Goal: Communication & Community: Share content

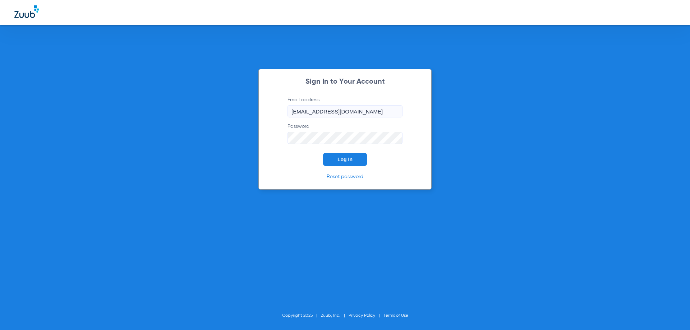
click at [331, 162] on button "Log In" at bounding box center [345, 159] width 44 height 13
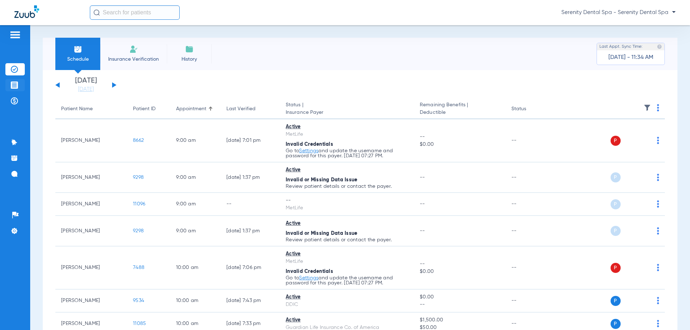
click at [13, 87] on img at bounding box center [14, 85] width 7 height 7
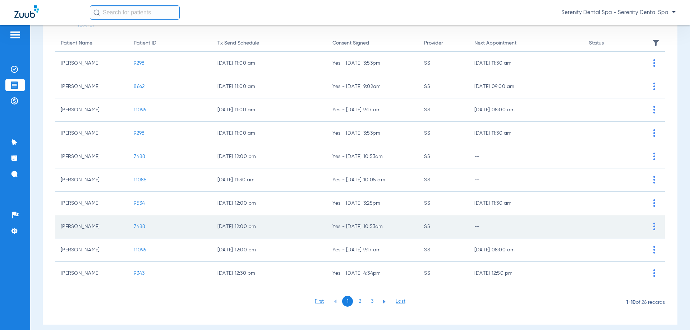
scroll to position [72, 0]
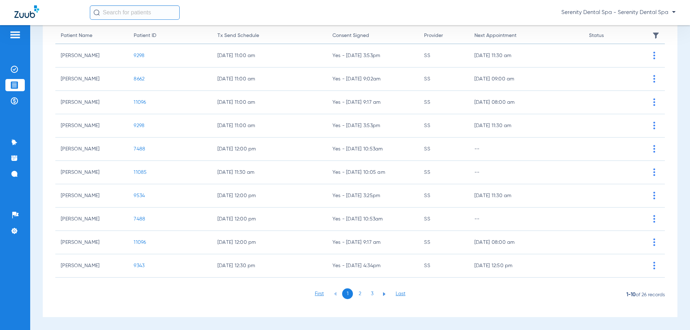
click at [358, 295] on li "2" at bounding box center [359, 294] width 11 height 11
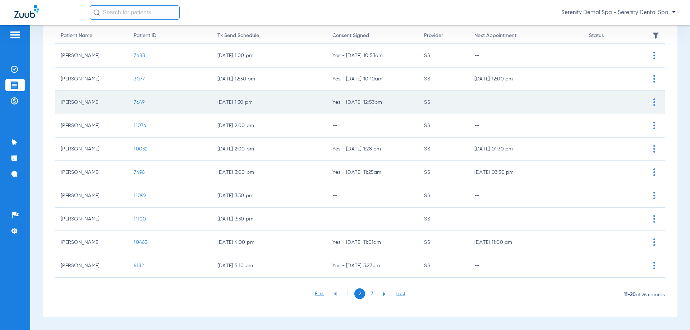
click at [142, 102] on span "7649" at bounding box center [139, 102] width 11 height 5
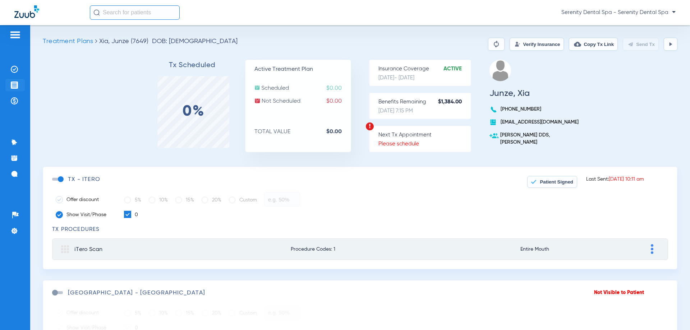
click at [13, 89] on li "Treatment Acceptance" at bounding box center [14, 85] width 19 height 12
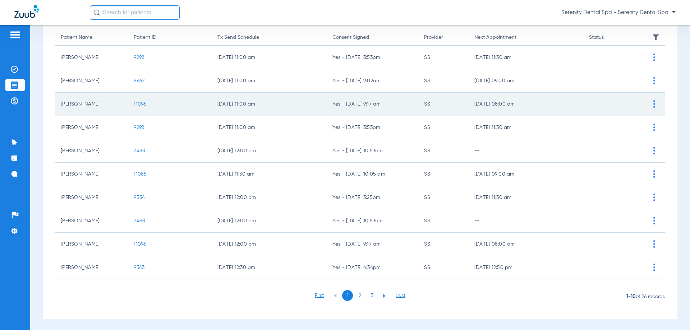
scroll to position [72, 0]
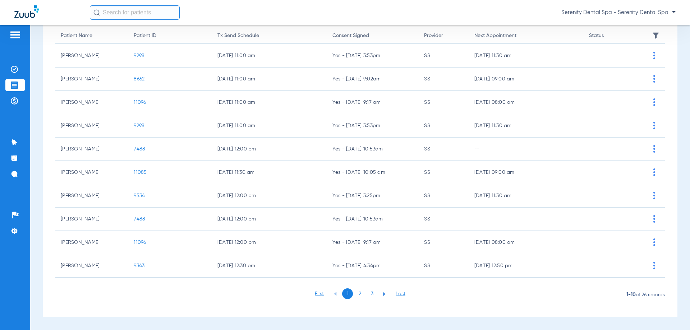
click at [360, 292] on li "2" at bounding box center [359, 294] width 11 height 11
click at [137, 78] on span "3077" at bounding box center [139, 79] width 11 height 5
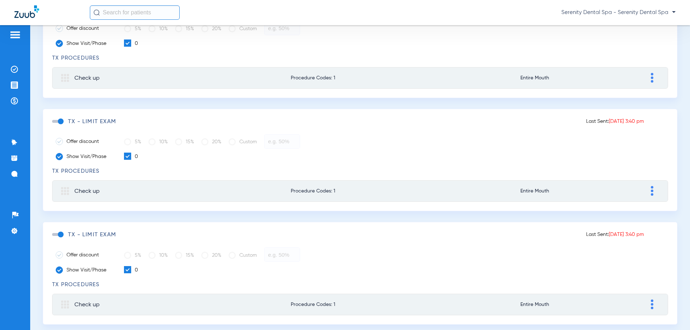
scroll to position [180, 0]
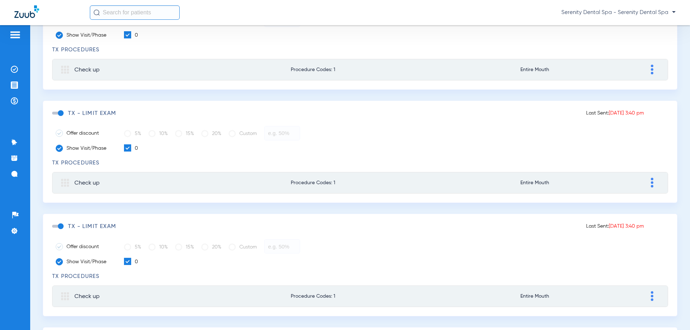
drag, startPoint x: 62, startPoint y: 114, endPoint x: 64, endPoint y: 118, distance: 4.2
click at [62, 114] on span at bounding box center [57, 113] width 11 height 3
click at [54, 117] on input "checkbox" at bounding box center [54, 117] width 0 height 0
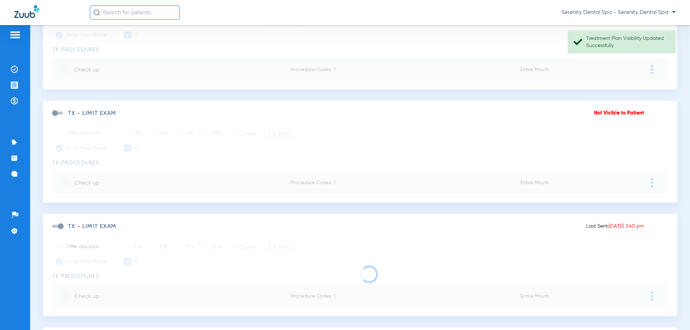
click at [60, 226] on span at bounding box center [57, 226] width 11 height 3
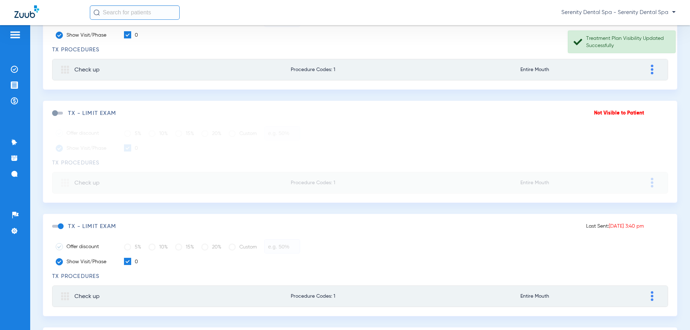
click at [60, 226] on span at bounding box center [57, 226] width 11 height 3
click at [54, 230] on input "checkbox" at bounding box center [54, 230] width 0 height 0
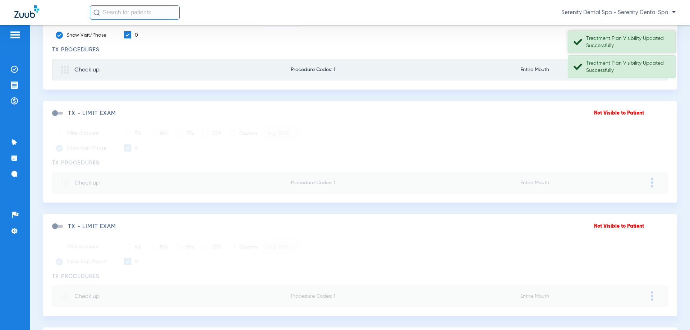
click at [626, 42] on div "Treatment Plan Visibility Updated Successfully" at bounding box center [627, 42] width 83 height 14
click at [625, 56] on app-root "Treatment Plan Visibility Updated Successfully Treatment Plan Visibility Update…" at bounding box center [345, 177] width 690 height 355
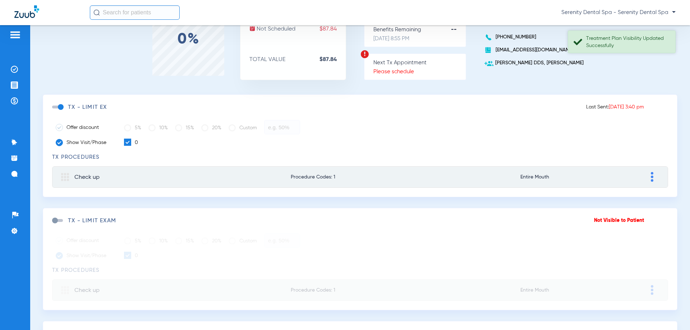
scroll to position [72, 0]
click at [626, 47] on div "Treatment Plan Visibility Updated Successfully" at bounding box center [627, 42] width 83 height 14
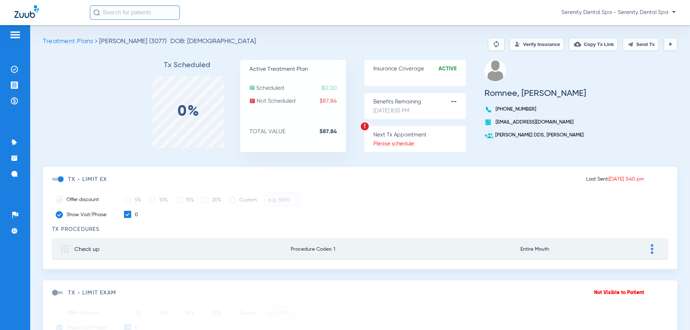
click at [642, 48] on button "Send Tx" at bounding box center [641, 44] width 36 height 13
click at [599, 42] on button "Copy Tx Link" at bounding box center [593, 44] width 49 height 13
click at [10, 172] on li "Messages 4" at bounding box center [14, 174] width 19 height 12
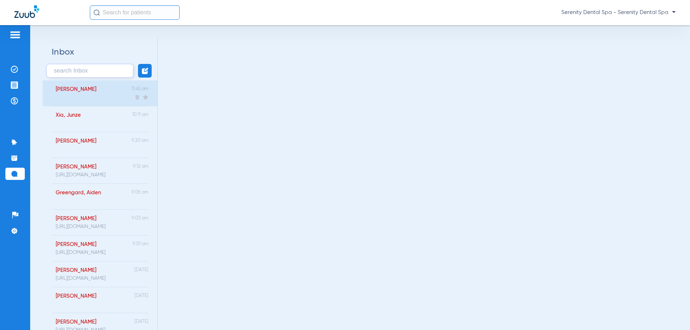
click at [93, 97] on div "[PERSON_NAME]" at bounding box center [72, 94] width 48 height 26
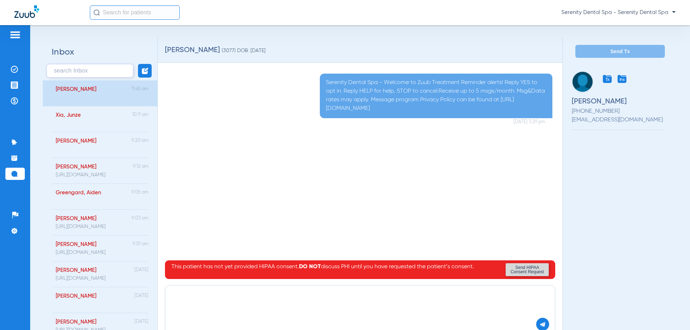
paste textarea "[URL][DOMAIN_NAME]"
type textarea "[URL][DOMAIN_NAME]"
click at [545, 325] on div "[URL][DOMAIN_NAME]" at bounding box center [360, 310] width 390 height 50
click at [539, 324] on img at bounding box center [542, 324] width 6 height 6
click at [15, 102] on img at bounding box center [14, 100] width 7 height 7
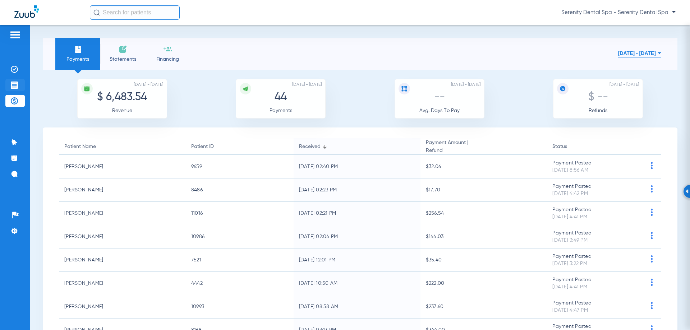
click at [14, 86] on img at bounding box center [14, 85] width 7 height 7
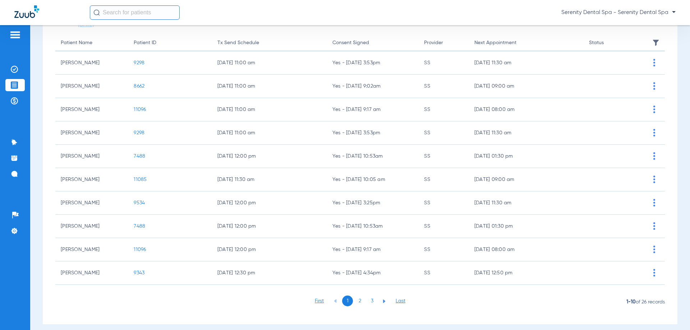
scroll to position [72, 0]
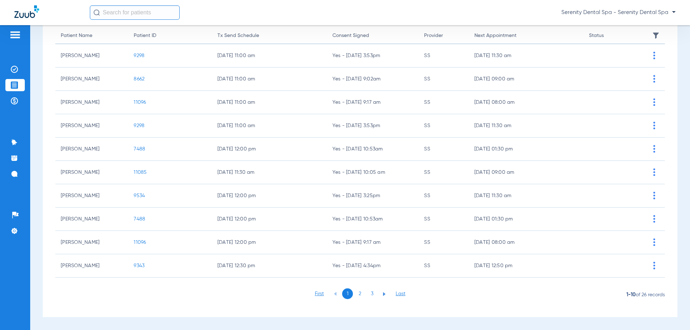
click at [359, 294] on li "2" at bounding box center [359, 294] width 11 height 11
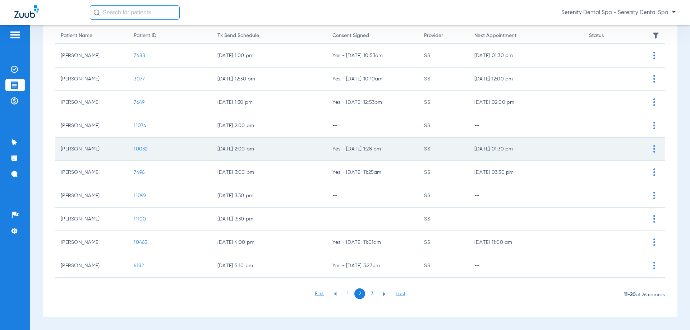
click at [138, 148] on span "10032" at bounding box center [141, 149] width 14 height 5
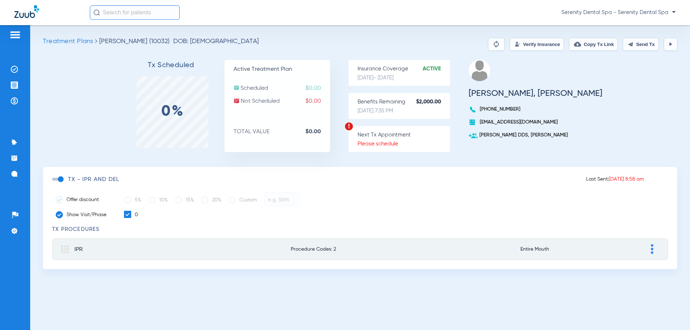
drag, startPoint x: 638, startPoint y: 51, endPoint x: 641, endPoint y: 47, distance: 4.4
click at [639, 51] on app-patient "Treatment Plans [PERSON_NAME] (10032) DOB: [DEMOGRAPHIC_DATA] Verify Insurance …" at bounding box center [360, 154] width 635 height 232
click at [644, 40] on button "Send Tx" at bounding box center [641, 44] width 36 height 13
